Goal: Transaction & Acquisition: Subscribe to service/newsletter

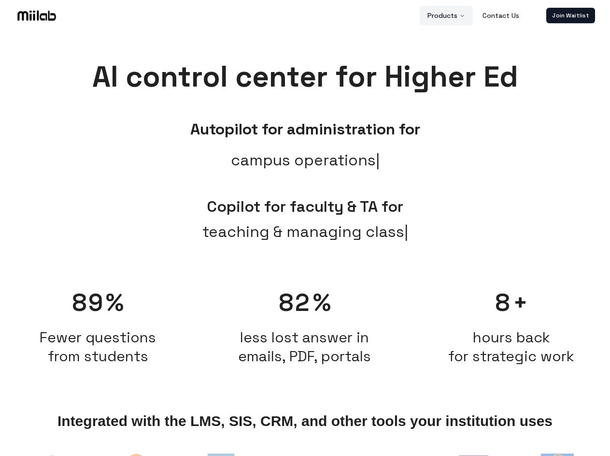
click at [447, 15] on button "Products" at bounding box center [446, 15] width 53 height 19
click at [571, 15] on link "Join Waitlist" at bounding box center [571, 15] width 49 height 15
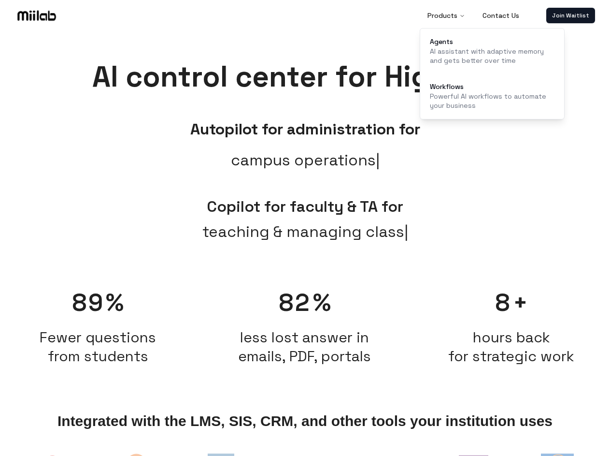
click at [305, 242] on span "teaching & managing class" at bounding box center [305, 231] width 206 height 23
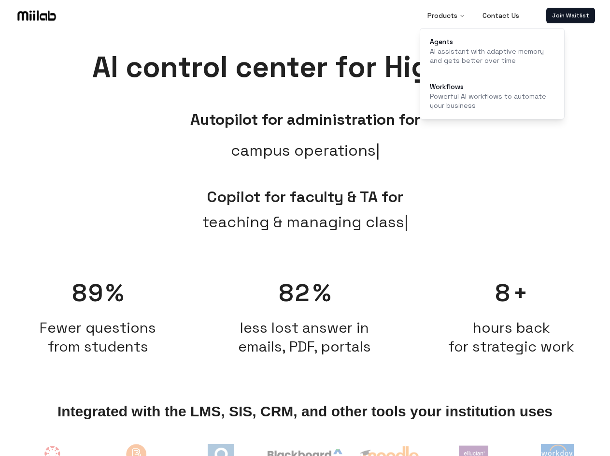
click at [98, 321] on span "Fewer questions from students" at bounding box center [98, 337] width 197 height 38
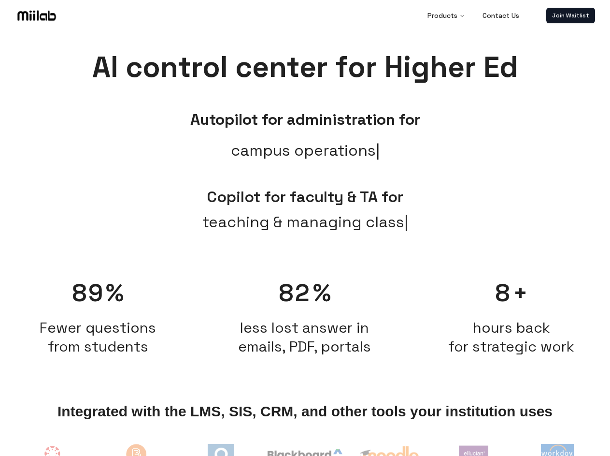
click at [305, 321] on h2 "less lost answer in emails, PDF, portals" at bounding box center [304, 337] width 197 height 38
click at [512, 321] on span "hours back for strategic work" at bounding box center [511, 337] width 126 height 38
click at [53, 453] on img at bounding box center [52, 459] width 40 height 40
click at [137, 453] on img at bounding box center [136, 460] width 45 height 42
click at [221, 453] on img at bounding box center [221, 457] width 27 height 27
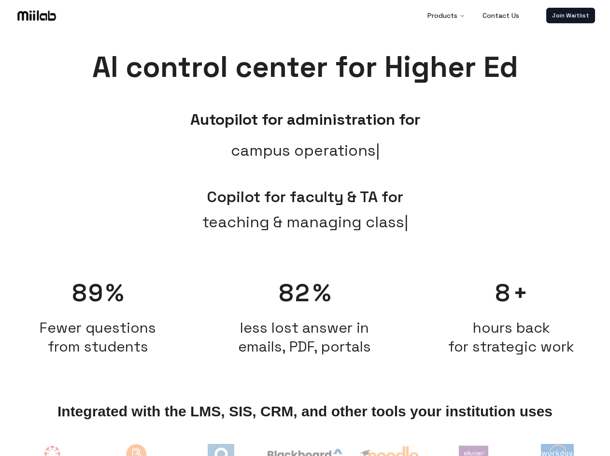
click at [305, 453] on img at bounding box center [305, 456] width 74 height 17
